Goal: Find specific page/section: Find specific page/section

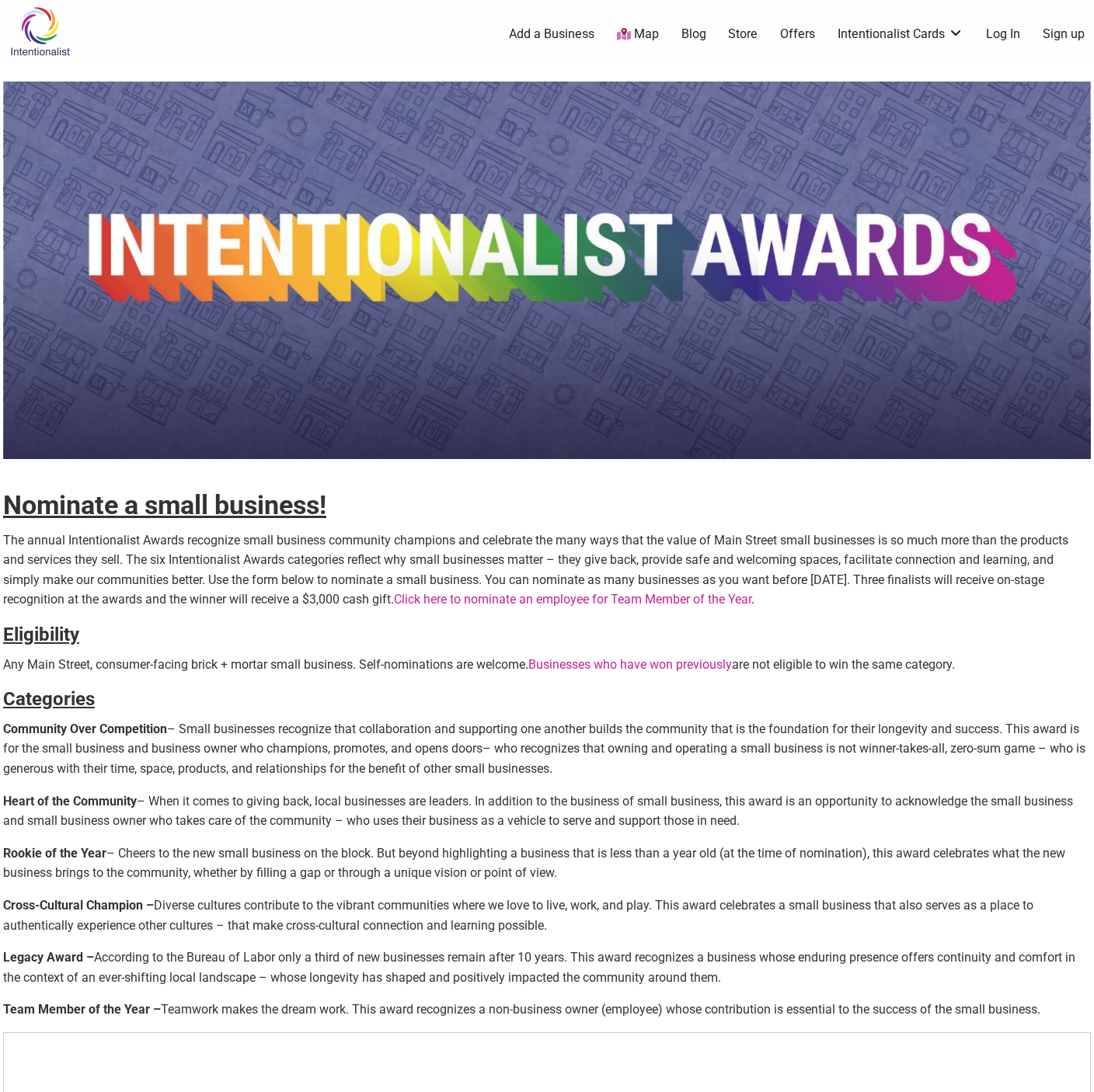
click at [53, 34] on img at bounding box center [40, 31] width 74 height 50
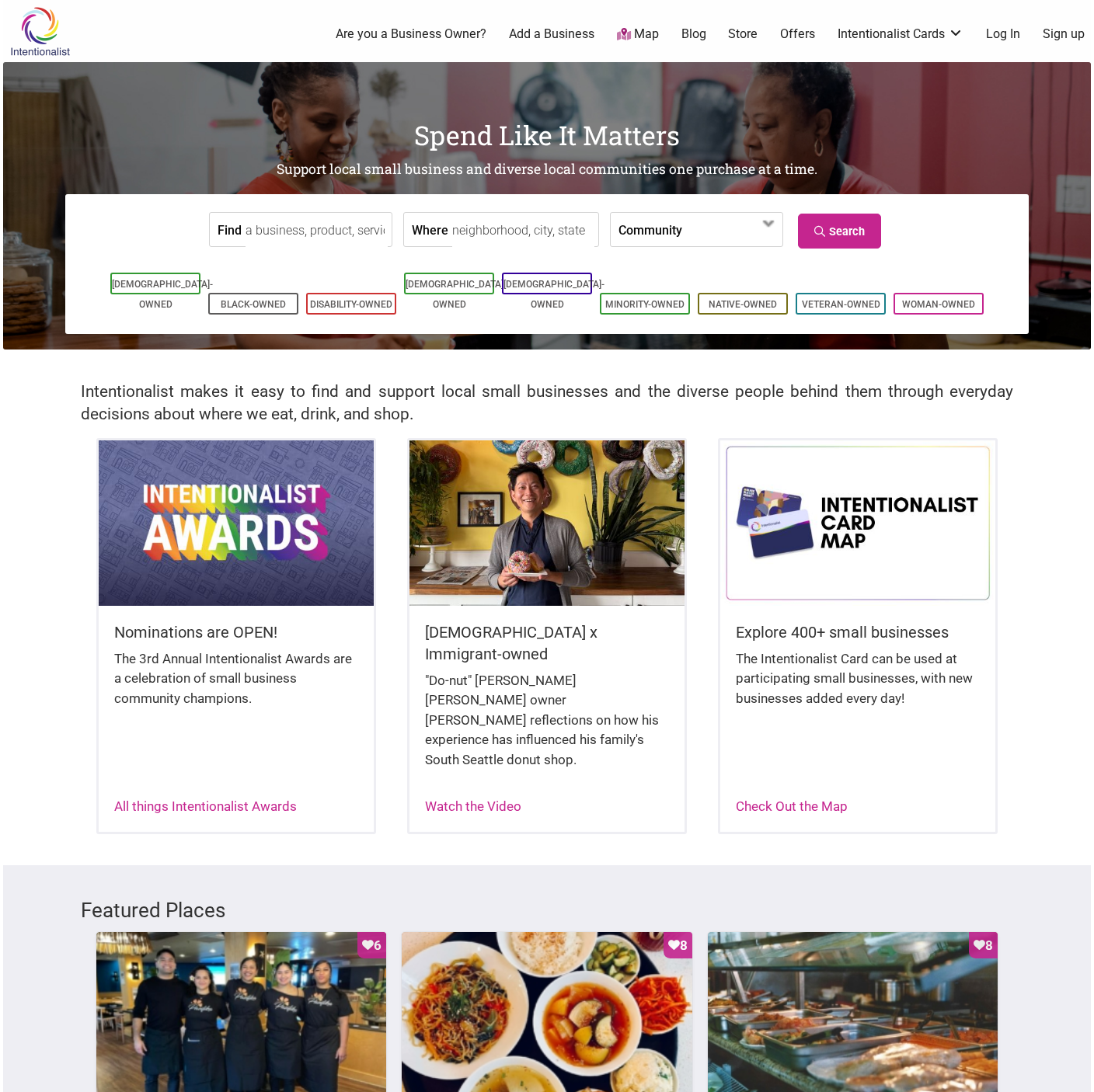
click at [641, 229] on label "Community" at bounding box center [649, 229] width 64 height 33
click at [618, 231] on label "Community" at bounding box center [649, 229] width 64 height 33
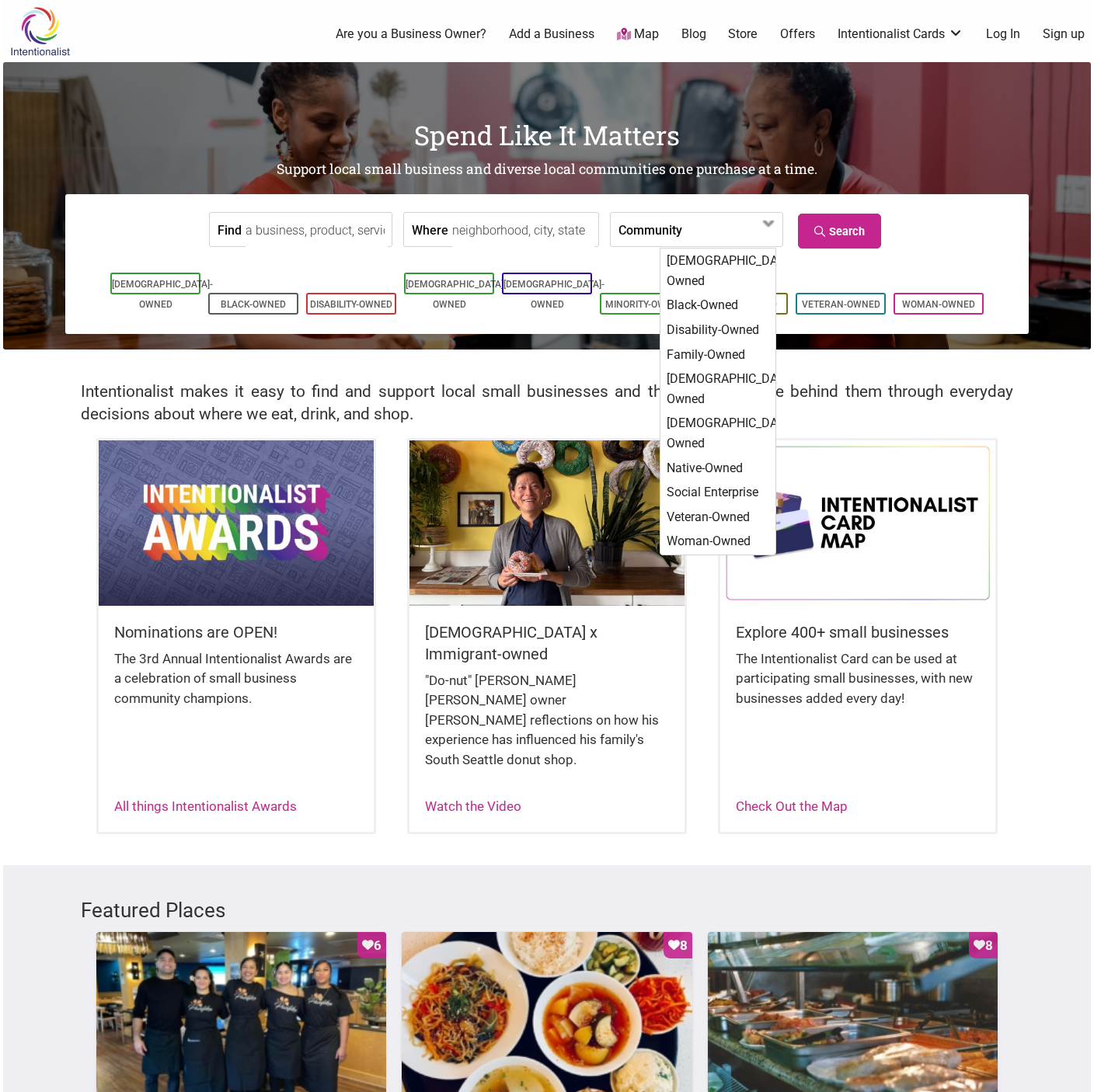
click at [621, 228] on label "Community" at bounding box center [649, 229] width 64 height 33
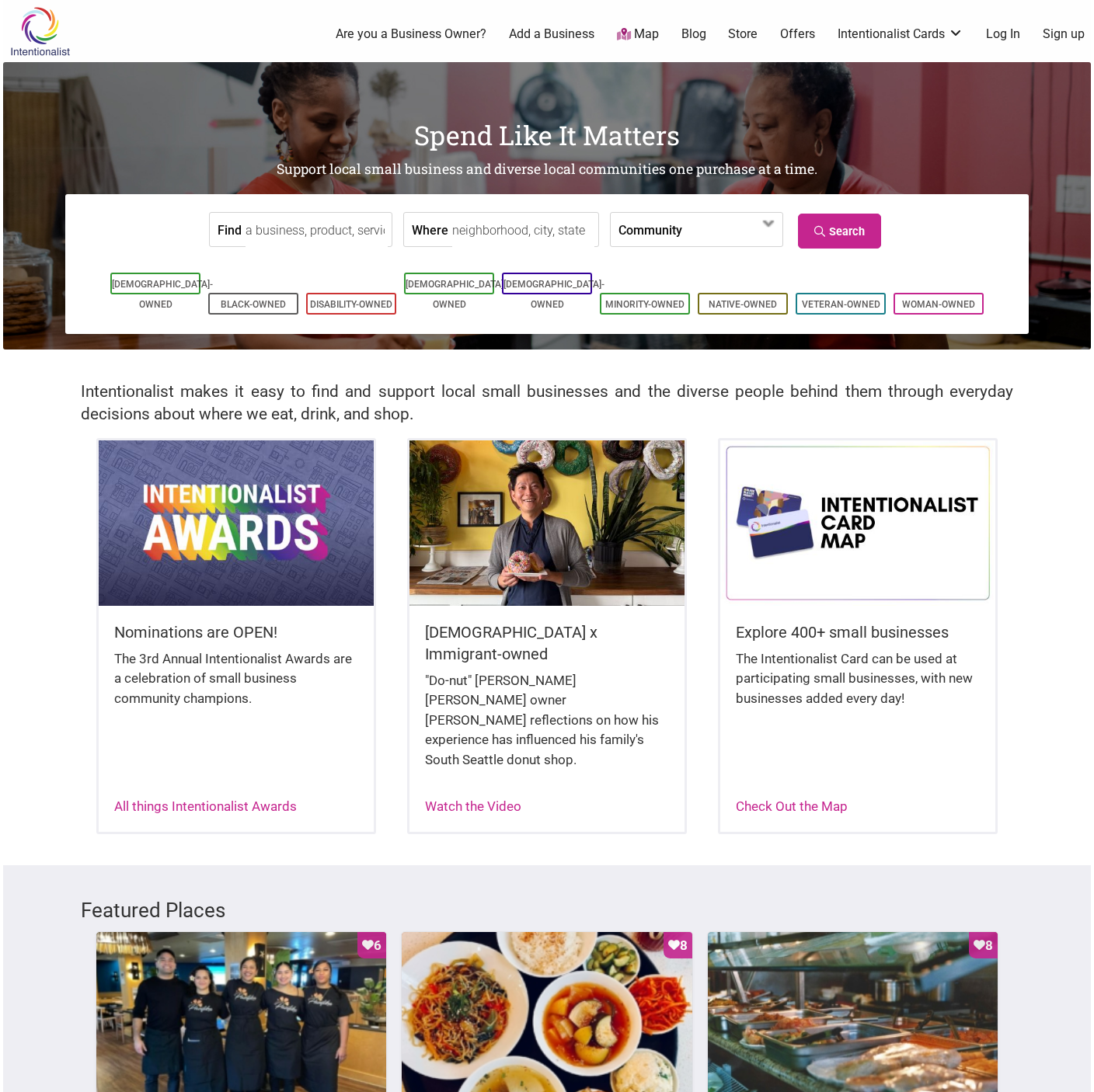
click at [490, 236] on input "Where" at bounding box center [523, 229] width 142 height 35
type input "Capitol Hill, Seattle, WA, USA"
click at [830, 234] on link "Search" at bounding box center [840, 230] width 83 height 35
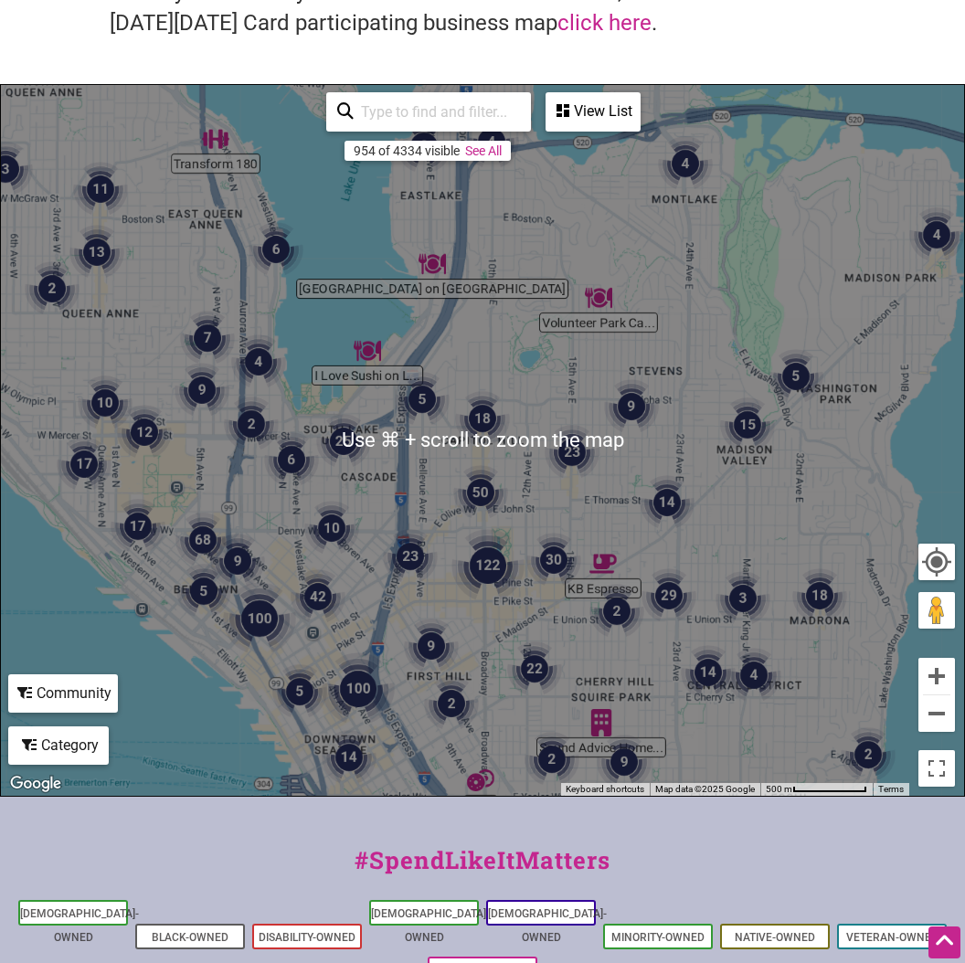
scroll to position [493, 0]
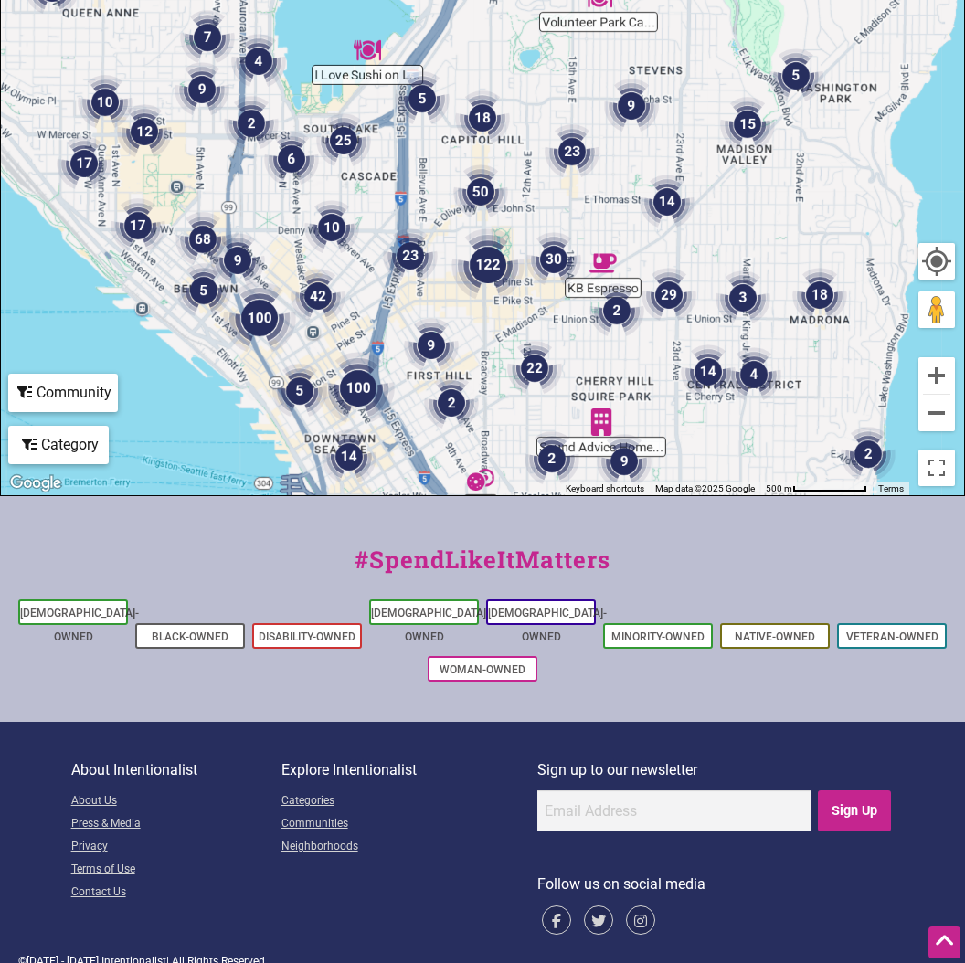
click at [480, 192] on img "50" at bounding box center [480, 191] width 55 height 55
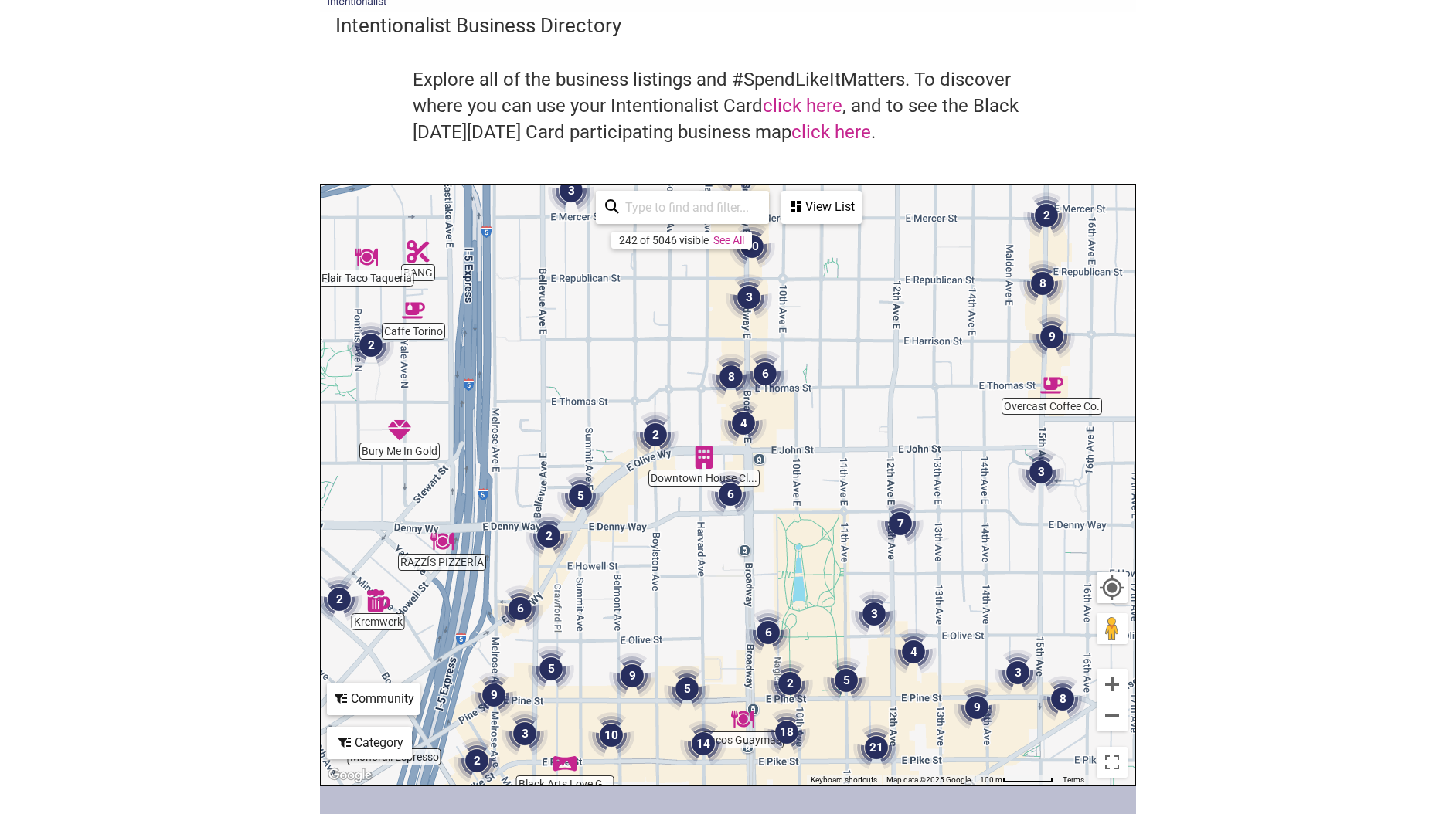
scroll to position [0, 0]
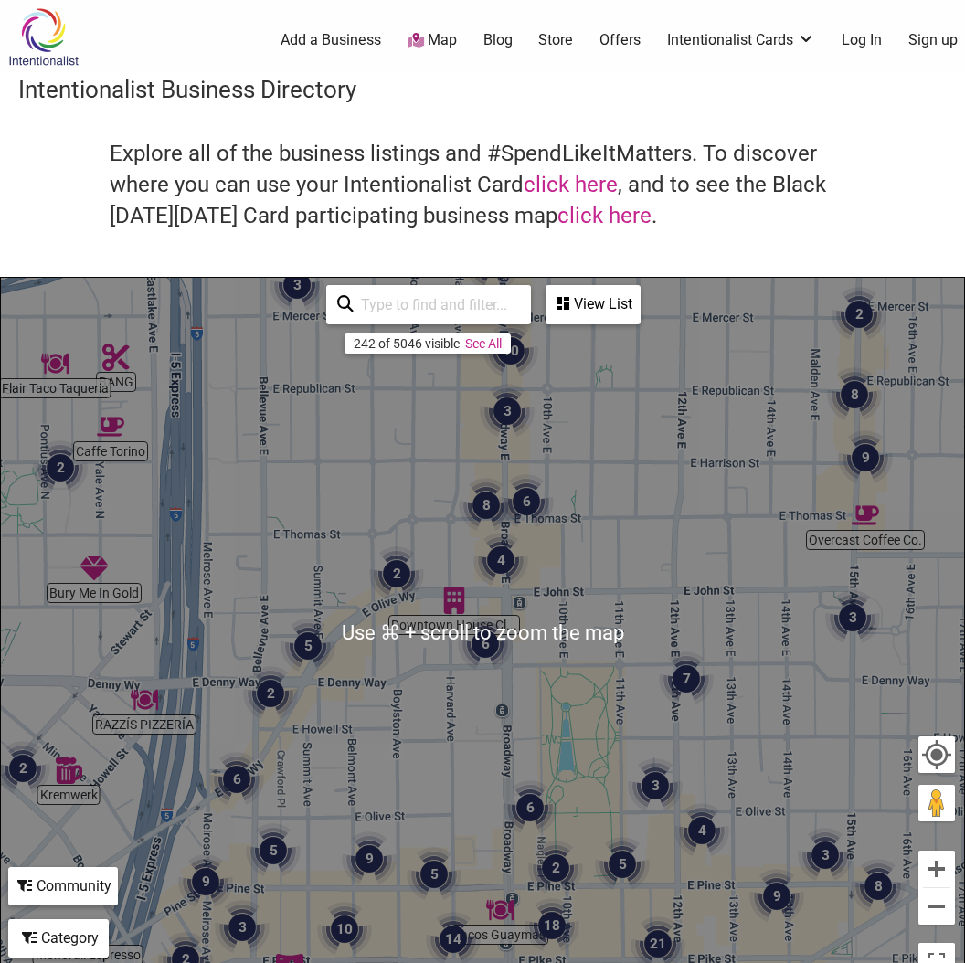
click at [617, 316] on div "View List" at bounding box center [592, 304] width 91 height 35
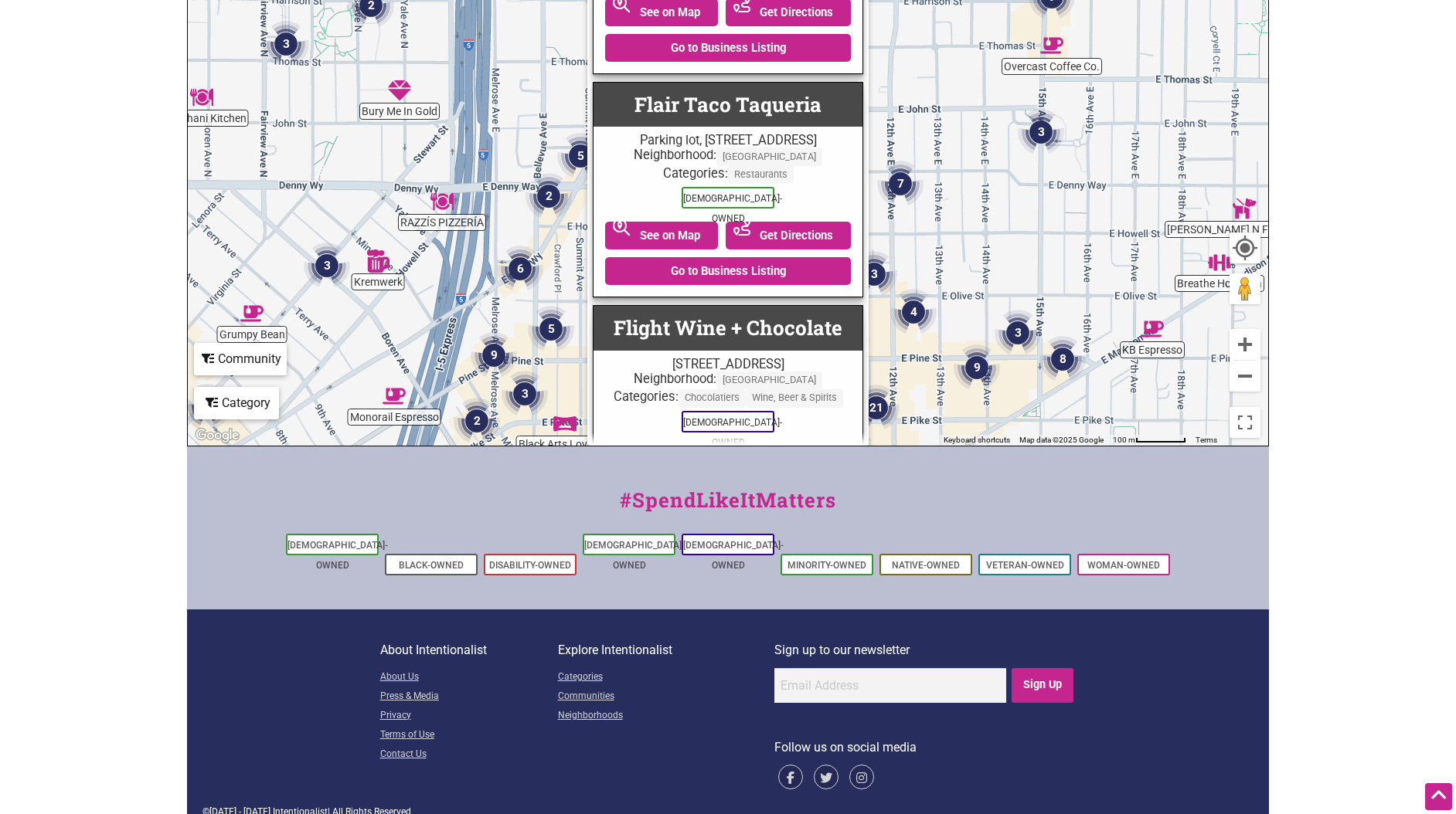
scroll to position [16199, 0]
